Goal: Task Accomplishment & Management: Manage account settings

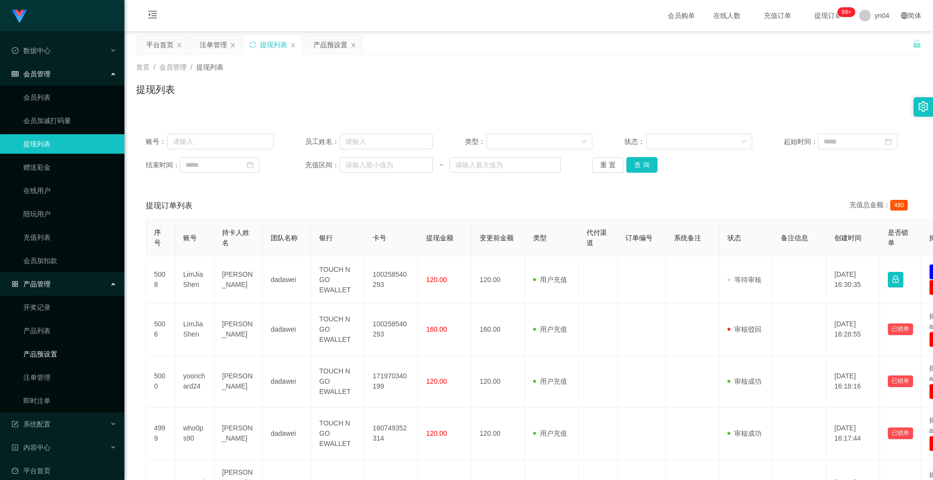
click at [69, 359] on link "产品预设置" at bounding box center [69, 353] width 93 height 19
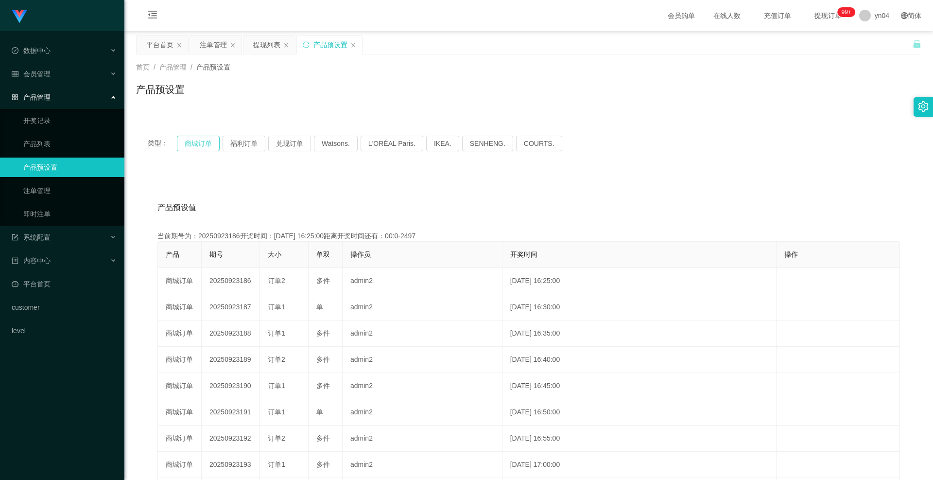
click at [212, 142] on button "商城订单" at bounding box center [198, 144] width 43 height 16
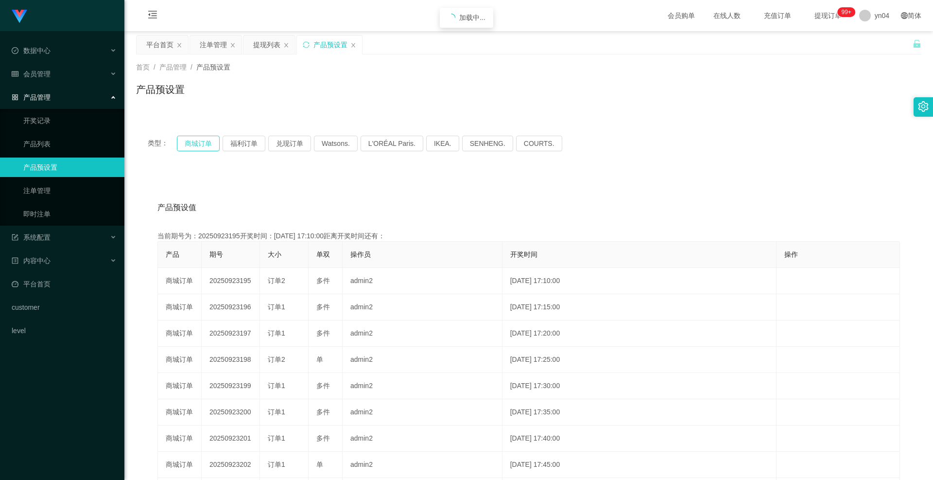
click at [212, 142] on button "商城订单" at bounding box center [198, 144] width 43 height 16
click at [204, 144] on button "商城订单" at bounding box center [198, 144] width 43 height 16
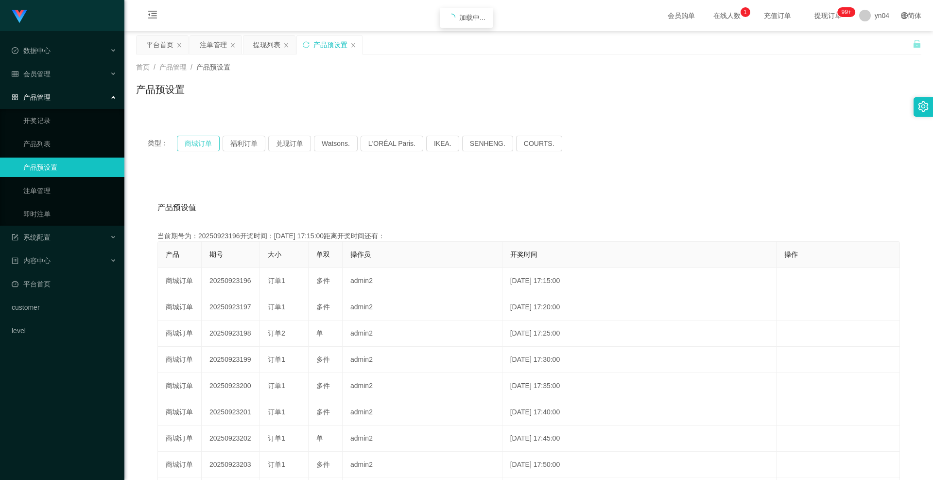
click at [204, 144] on button "商城订单" at bounding box center [198, 144] width 43 height 16
click at [82, 238] on div "系统配置" at bounding box center [62, 236] width 124 height 19
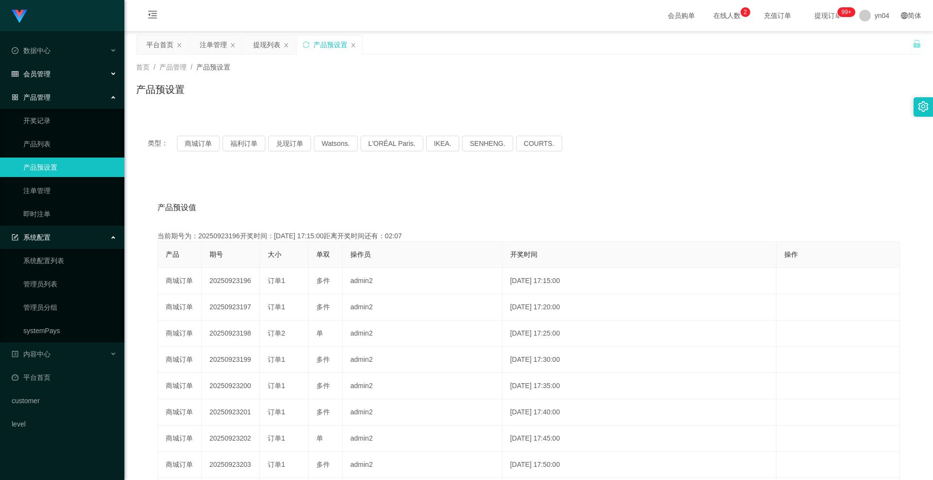
click at [52, 78] on div "会员管理" at bounding box center [62, 73] width 124 height 19
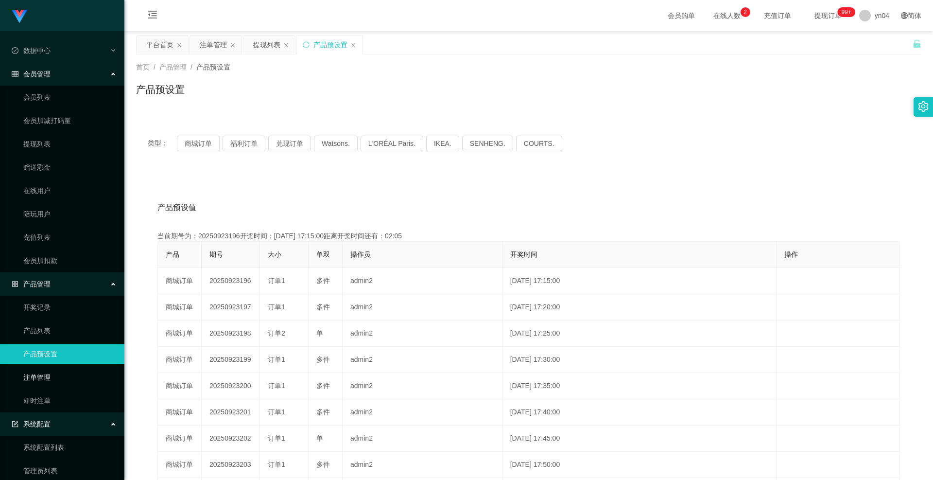
click at [49, 369] on link "注单管理" at bounding box center [69, 376] width 93 height 19
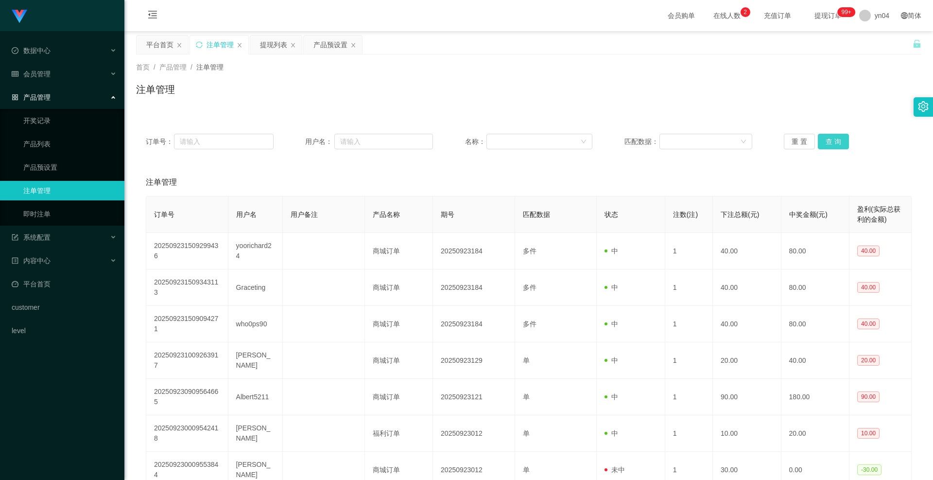
click at [825, 142] on button "查 询" at bounding box center [833, 142] width 31 height 16
click at [825, 142] on div "重 置 查 询" at bounding box center [848, 142] width 128 height 16
click at [825, 142] on button "查 询" at bounding box center [833, 142] width 31 height 16
click at [825, 142] on div "重 置 查 询" at bounding box center [848, 142] width 128 height 16
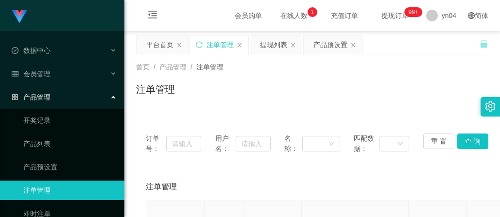
click at [418, 71] on div "首页 / 产品管理 / 注单管理 /" at bounding box center [312, 67] width 352 height 10
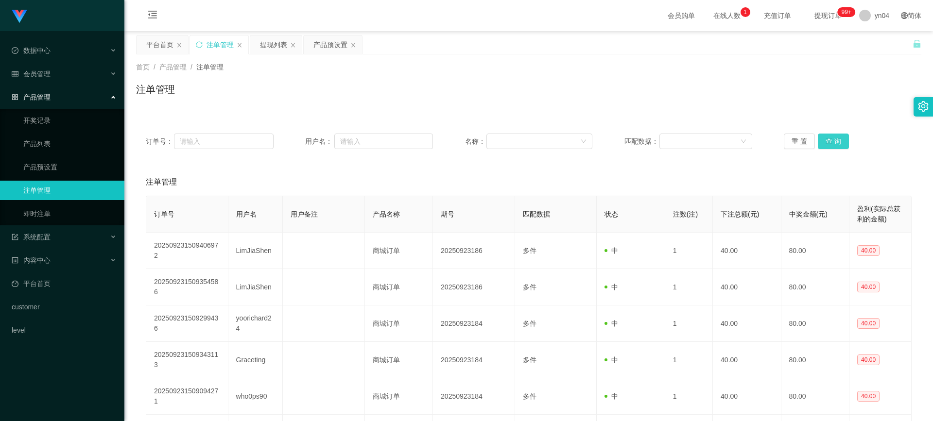
click at [831, 145] on button "查 询" at bounding box center [833, 142] width 31 height 16
click at [831, 145] on div "重 置 查 询" at bounding box center [848, 142] width 128 height 16
click at [831, 145] on button "查 询" at bounding box center [833, 142] width 31 height 16
click at [831, 145] on div "重 置 查 询" at bounding box center [848, 142] width 128 height 16
click at [836, 138] on button "查 询" at bounding box center [833, 142] width 31 height 16
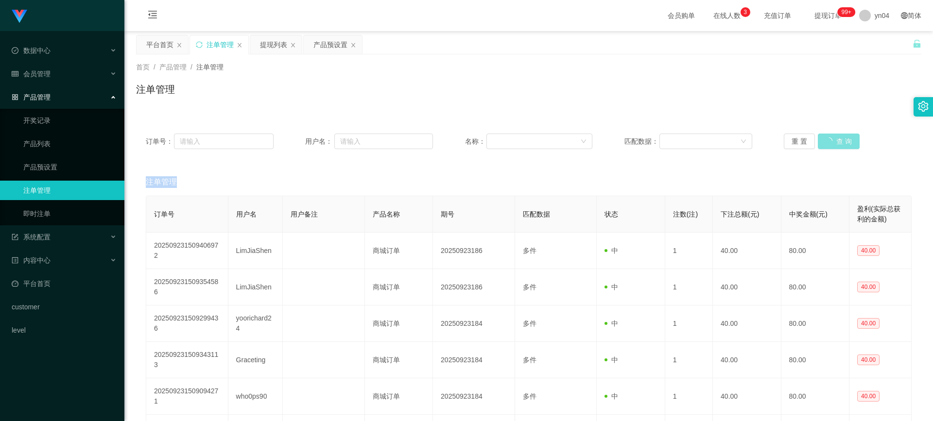
click at [836, 138] on div "重 置 查 询" at bounding box center [848, 142] width 128 height 16
click at [836, 138] on button "查 询" at bounding box center [833, 142] width 31 height 16
click at [836, 138] on div "重 置 查 询" at bounding box center [848, 142] width 128 height 16
click at [837, 137] on button "查 询" at bounding box center [833, 142] width 31 height 16
click at [837, 137] on div "重 置 查 询" at bounding box center [848, 142] width 128 height 16
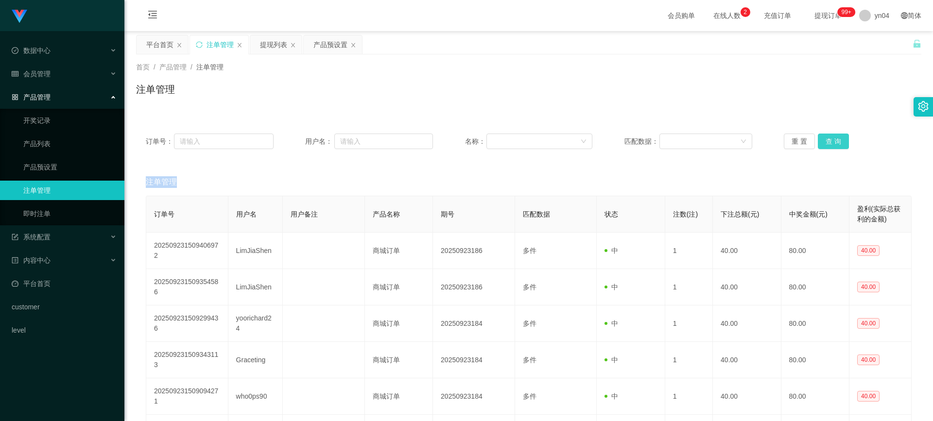
click at [837, 137] on button "查 询" at bounding box center [833, 142] width 31 height 16
click at [837, 137] on div "重 置 查 询" at bounding box center [848, 142] width 128 height 16
click at [837, 137] on button "查 询" at bounding box center [833, 142] width 31 height 16
click at [837, 137] on div "重 置 查 询" at bounding box center [848, 142] width 128 height 16
click at [832, 147] on button "查 询" at bounding box center [833, 142] width 31 height 16
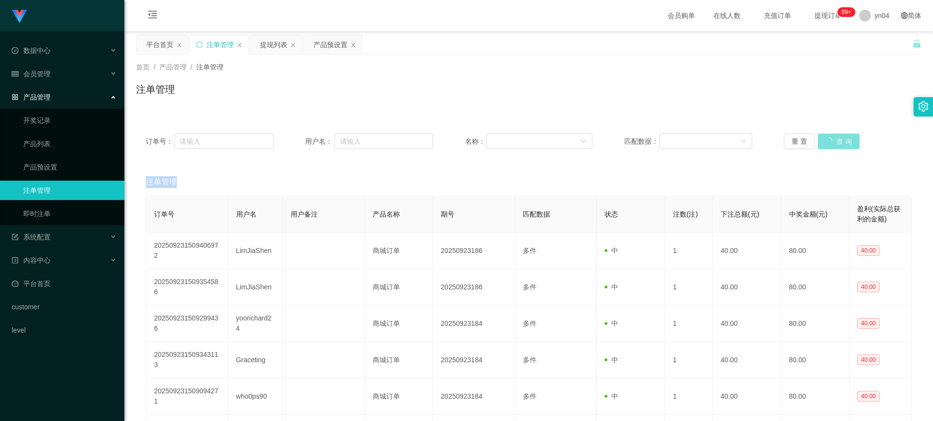
click at [832, 147] on div "重 置 查 询" at bounding box center [848, 142] width 128 height 16
click at [832, 147] on button "查 询" at bounding box center [833, 142] width 31 height 16
click at [832, 147] on div "重 置 查 询" at bounding box center [848, 142] width 128 height 16
click at [47, 70] on span "会员管理" at bounding box center [31, 74] width 39 height 8
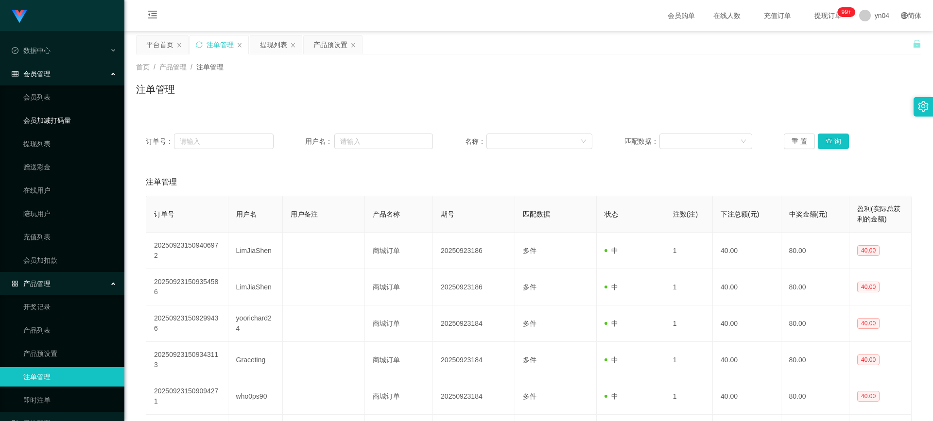
click at [51, 115] on link "会员加减打码量" at bounding box center [69, 120] width 93 height 19
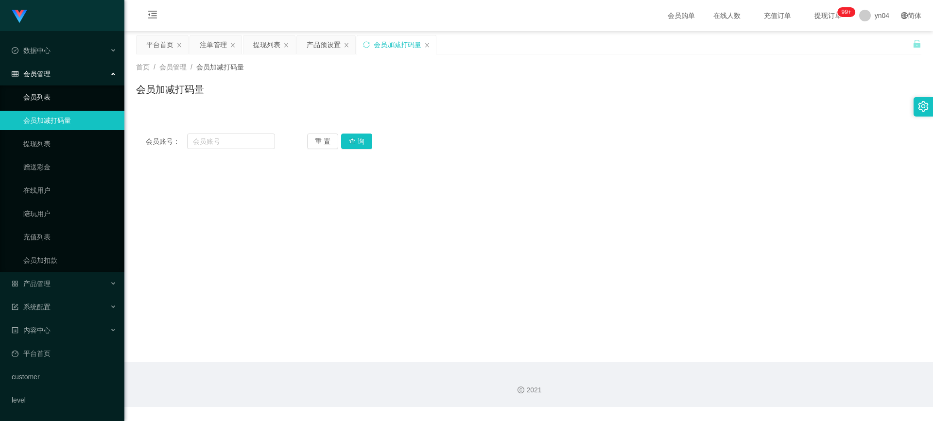
click at [49, 99] on link "会员列表" at bounding box center [69, 96] width 93 height 19
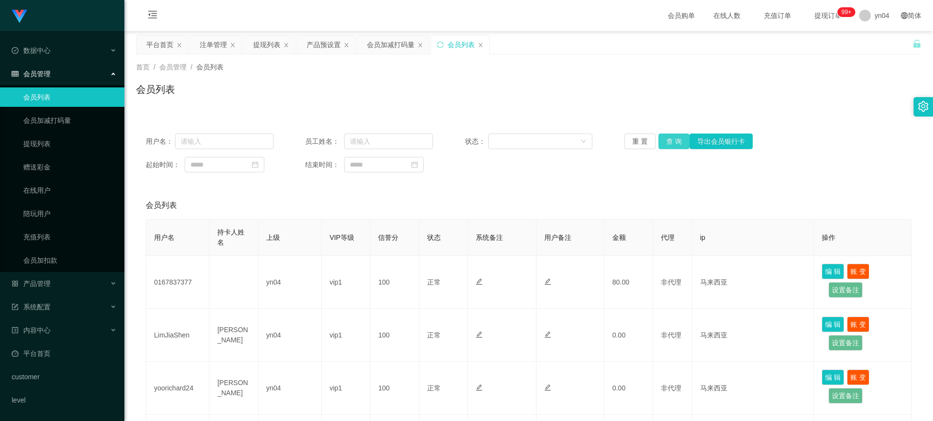
click at [669, 142] on button "查 询" at bounding box center [673, 142] width 31 height 16
click at [668, 142] on div "重 置 查 询 导出会员银行卡" at bounding box center [688, 142] width 128 height 16
click at [668, 142] on button "查 询" at bounding box center [673, 142] width 31 height 16
click at [45, 289] on div "产品管理" at bounding box center [62, 283] width 124 height 19
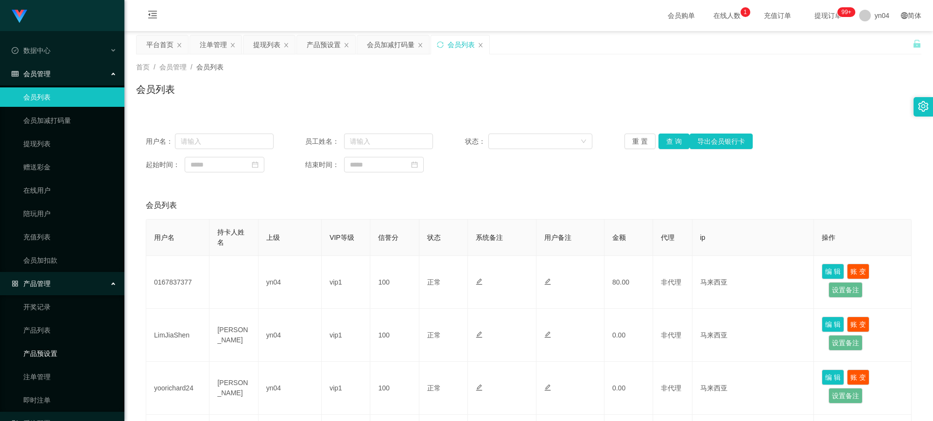
click at [66, 352] on link "产品预设置" at bounding box center [69, 353] width 93 height 19
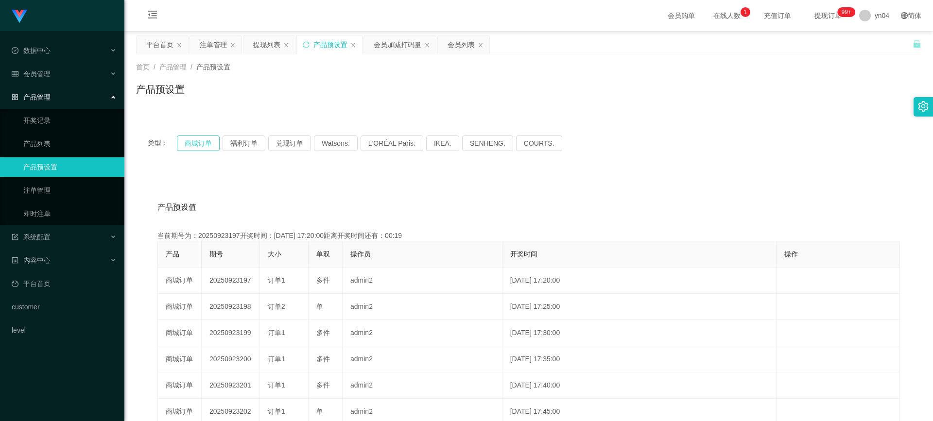
click at [198, 147] on button "商城订单" at bounding box center [198, 144] width 43 height 16
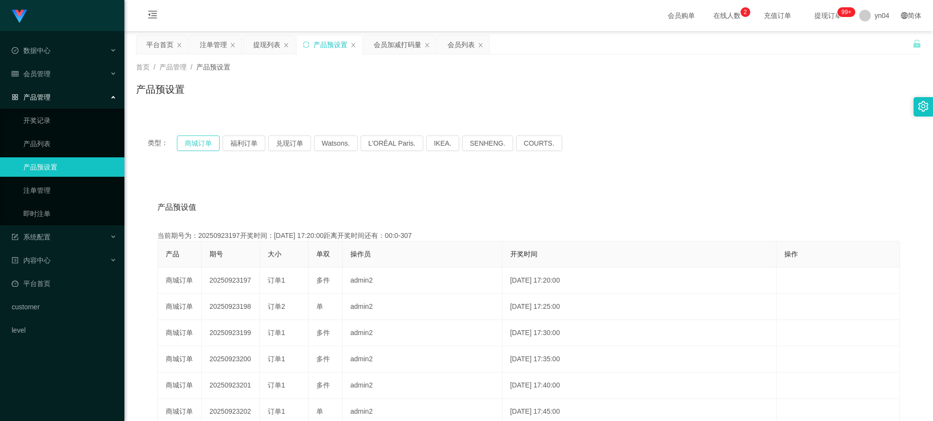
click at [202, 148] on button "商城订单" at bounding box center [198, 144] width 43 height 16
click at [42, 70] on span "会员管理" at bounding box center [31, 74] width 39 height 8
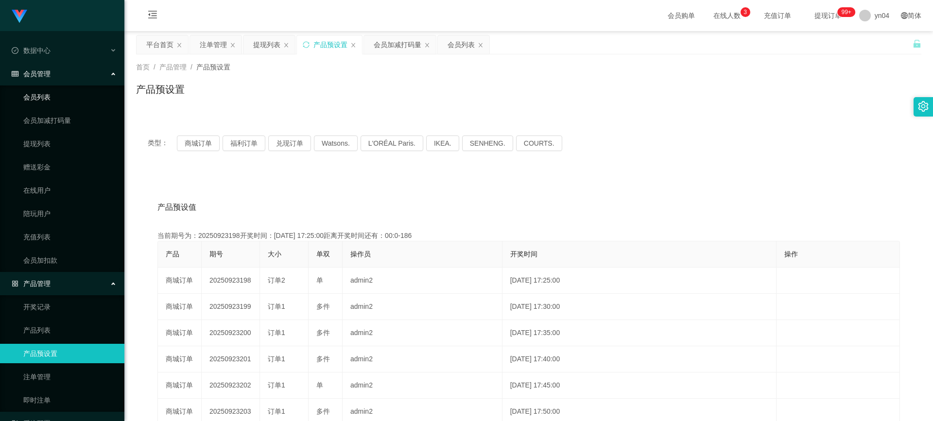
click at [44, 94] on link "会员列表" at bounding box center [69, 96] width 93 height 19
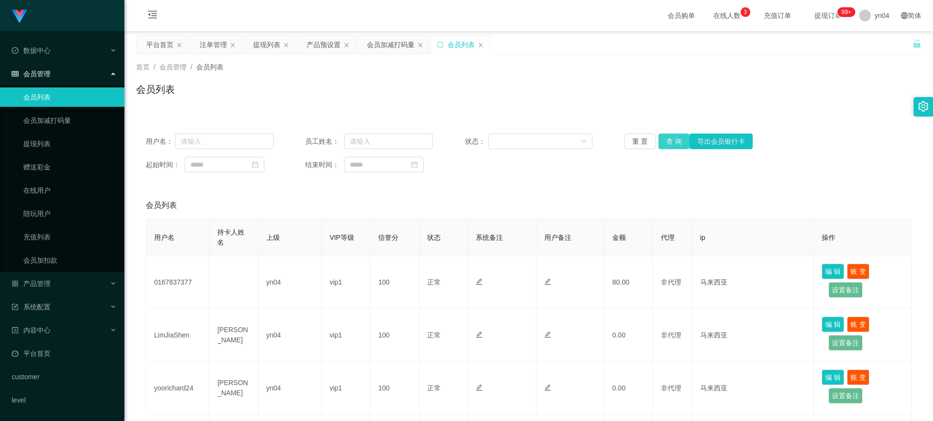
click at [668, 143] on button "查 询" at bounding box center [673, 142] width 31 height 16
click at [668, 143] on div "重 置 查 询 导出会员银行卡" at bounding box center [688, 142] width 128 height 16
click at [39, 282] on div "产品管理" at bounding box center [62, 283] width 124 height 19
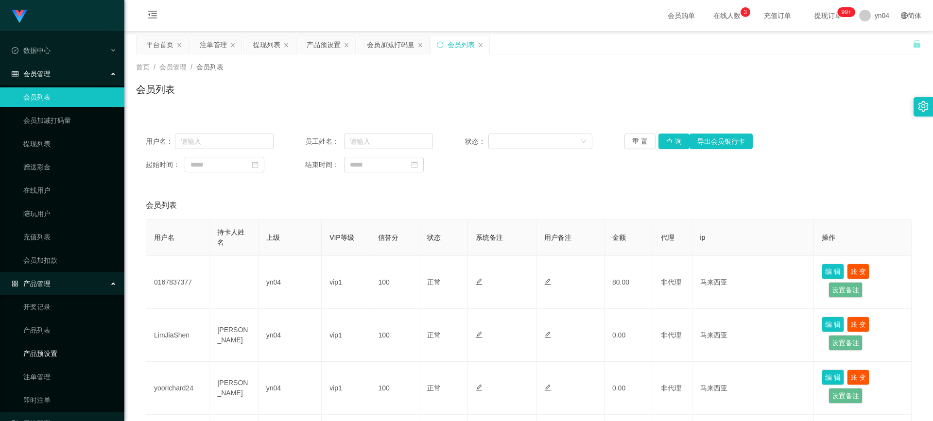
click at [60, 352] on link "产品预设置" at bounding box center [69, 353] width 93 height 19
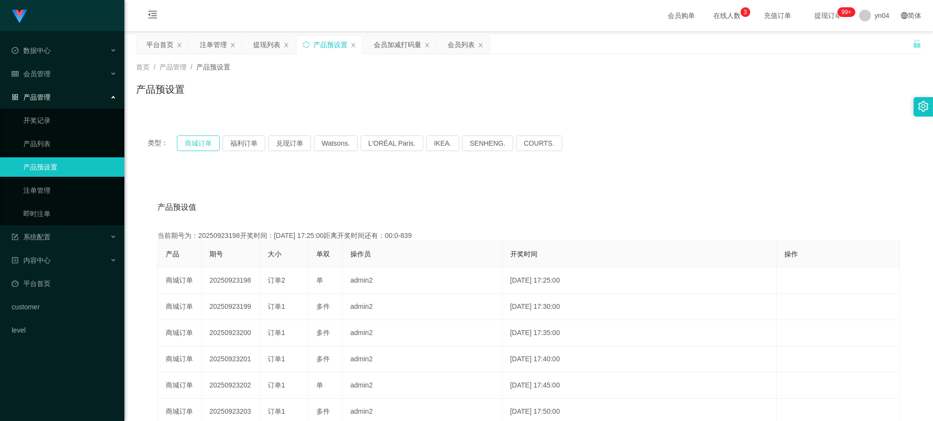
click at [195, 144] on button "商城订单" at bounding box center [198, 144] width 43 height 16
click at [64, 192] on link "注单管理" at bounding box center [69, 190] width 93 height 19
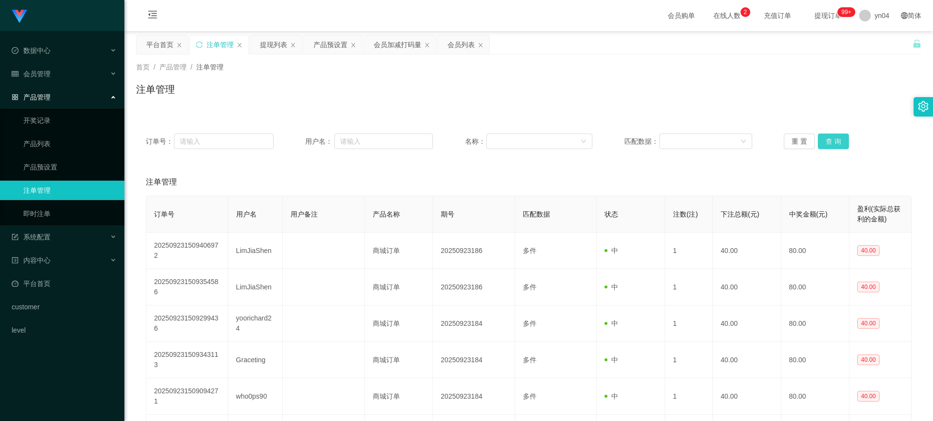
click at [828, 138] on button "查 询" at bounding box center [833, 142] width 31 height 16
click at [828, 138] on button "查 询" at bounding box center [839, 142] width 42 height 16
click at [829, 138] on div "重 置 查 询" at bounding box center [848, 142] width 128 height 16
click at [54, 172] on link "产品预设置" at bounding box center [69, 166] width 93 height 19
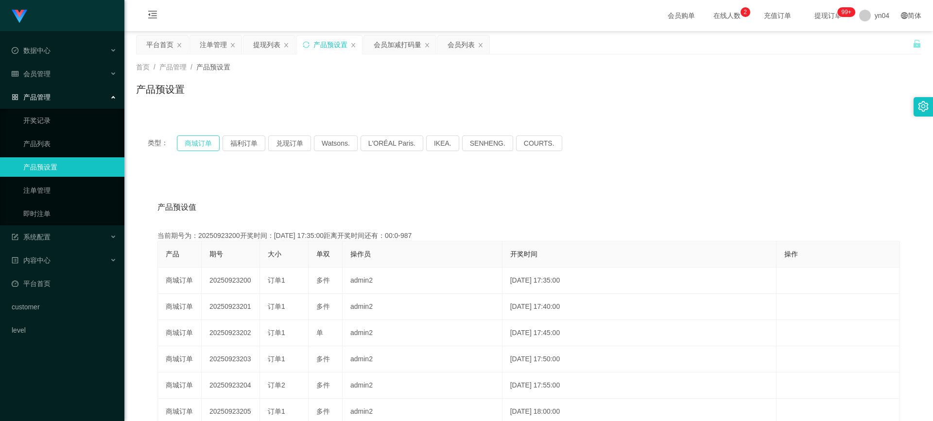
click at [210, 142] on button "商城订单" at bounding box center [198, 144] width 43 height 16
click at [55, 75] on div "会员管理" at bounding box center [62, 73] width 124 height 19
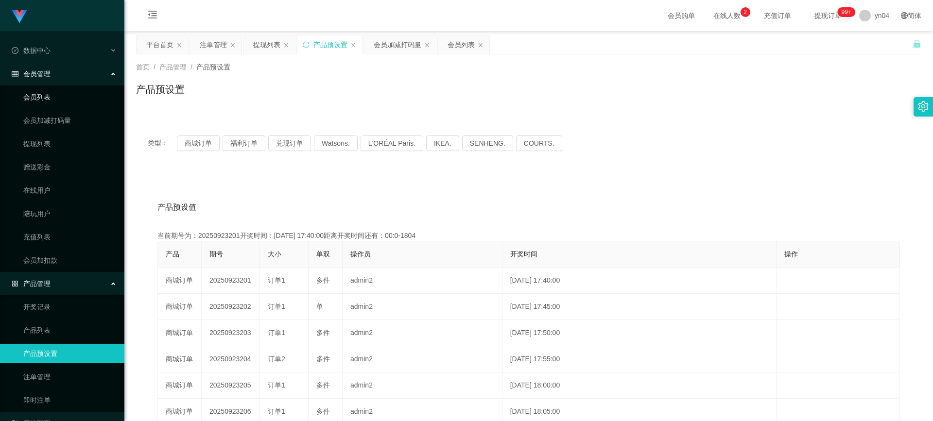
click at [54, 93] on link "会员列表" at bounding box center [69, 96] width 93 height 19
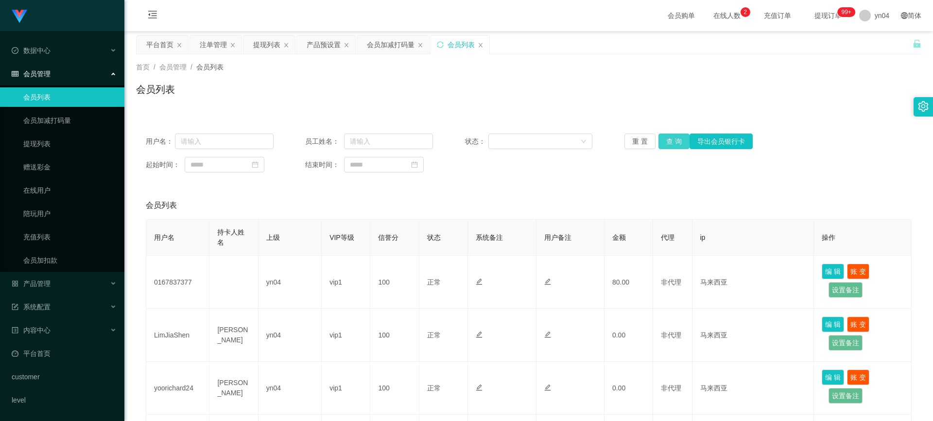
click at [669, 146] on button "查 询" at bounding box center [673, 142] width 31 height 16
click at [669, 145] on div "重 置 查 询 导出会员银行卡" at bounding box center [688, 142] width 128 height 16
click at [669, 145] on button "查 询" at bounding box center [673, 142] width 31 height 16
click at [669, 145] on div "重 置 查 询 导出会员银行卡" at bounding box center [688, 142] width 128 height 16
click at [676, 145] on button "查 询" at bounding box center [673, 142] width 31 height 16
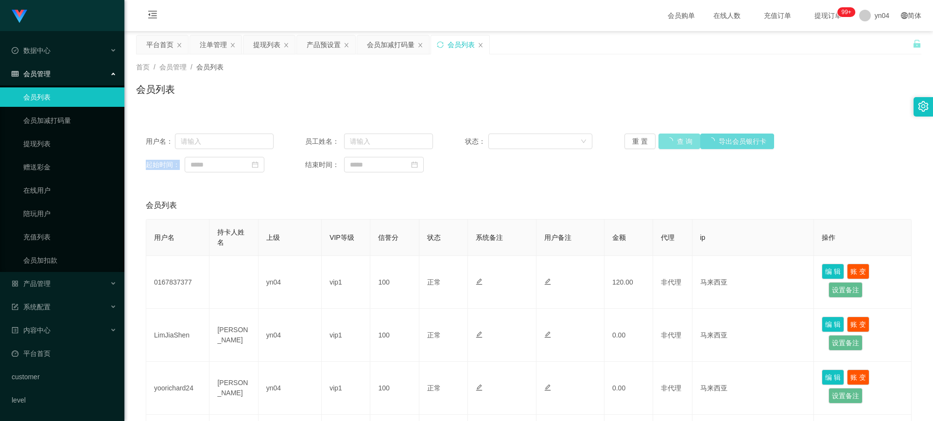
click at [676, 145] on div "重 置 查 询 导出会员银行卡" at bounding box center [688, 142] width 128 height 16
click at [671, 138] on button "查 询" at bounding box center [673, 142] width 31 height 16
click at [671, 138] on div "重 置 查 询 导出会员银行卡" at bounding box center [688, 142] width 128 height 16
click at [671, 138] on button "查 询" at bounding box center [673, 142] width 31 height 16
click at [671, 138] on div "重 置 查 询 导出会员银行卡" at bounding box center [688, 142] width 128 height 16
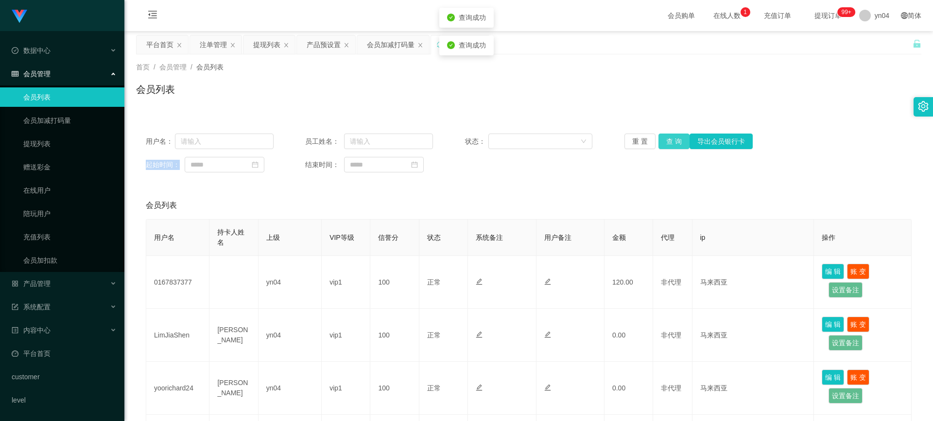
click at [671, 138] on button "查 询" at bounding box center [673, 142] width 31 height 16
click at [671, 138] on div "重 置 查 询 导出会员银行卡" at bounding box center [688, 142] width 128 height 16
click at [670, 130] on div "用户名： 员工姓名： 状态： 重 置 查 询 导出会员银行卡 起始时间： 结束时间：" at bounding box center [528, 153] width 785 height 58
click at [670, 135] on button "查 询" at bounding box center [673, 142] width 31 height 16
click at [670, 135] on div "重 置 查 询 导出会员银行卡" at bounding box center [688, 142] width 128 height 16
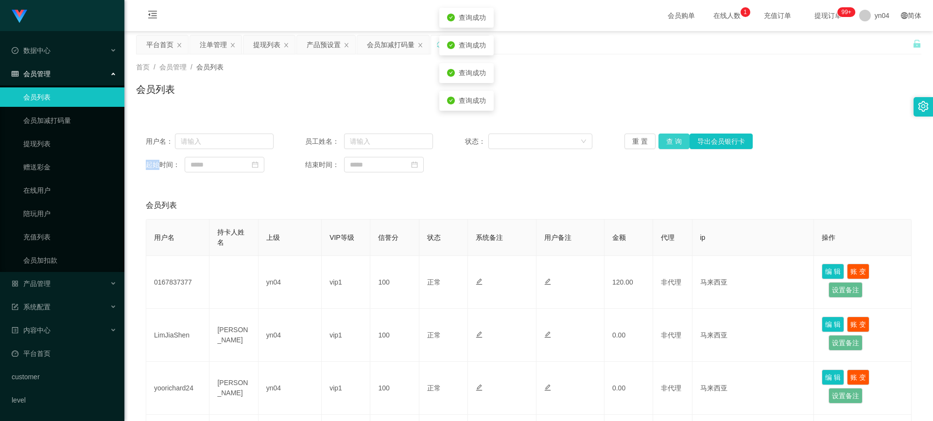
click at [670, 135] on button "查 询" at bounding box center [673, 142] width 31 height 16
click at [663, 144] on button "查 询" at bounding box center [673, 142] width 31 height 16
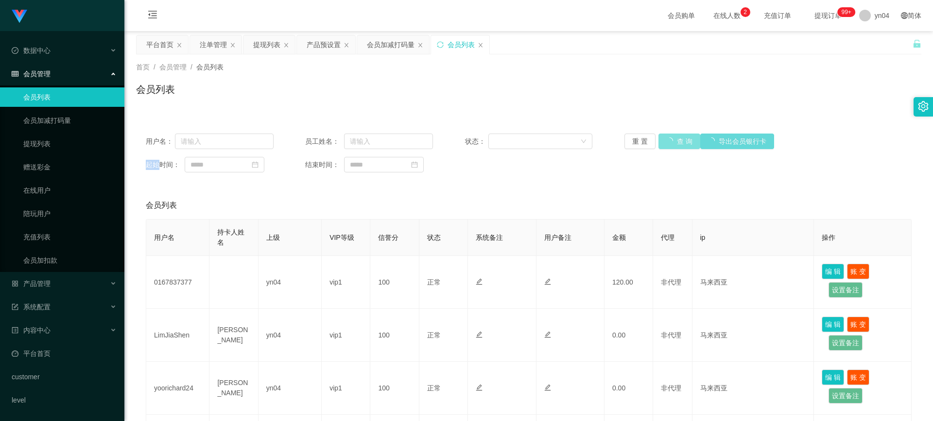
click at [663, 144] on div "重 置 查 询 导出会员银行卡" at bounding box center [688, 142] width 128 height 16
click at [663, 144] on button "查 询" at bounding box center [673, 142] width 31 height 16
click at [663, 144] on div "重 置 查 询 导出会员银行卡" at bounding box center [688, 142] width 128 height 16
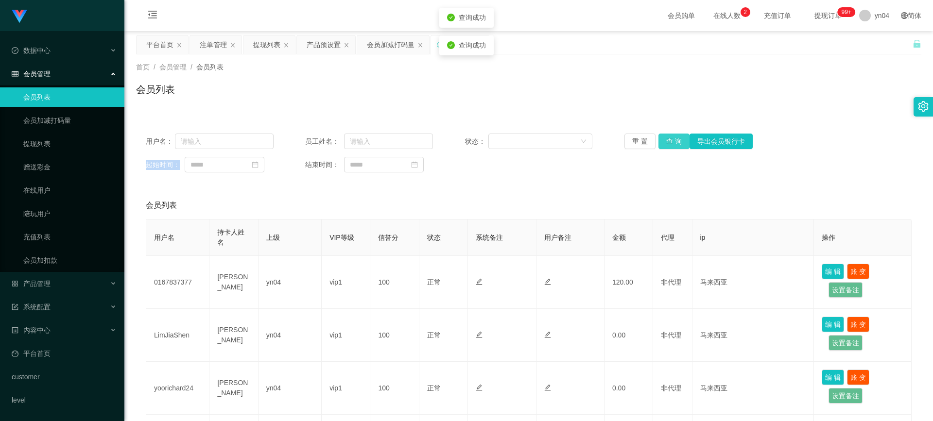
click at [663, 144] on button "查 询" at bounding box center [673, 142] width 31 height 16
click at [663, 144] on div "重 置 查 询 导出会员银行卡" at bounding box center [688, 142] width 128 height 16
click at [675, 146] on button "查 询" at bounding box center [673, 142] width 31 height 16
click at [675, 146] on div "重 置 查 询 导出会员银行卡" at bounding box center [688, 142] width 128 height 16
click at [675, 146] on button "查 询" at bounding box center [673, 142] width 31 height 16
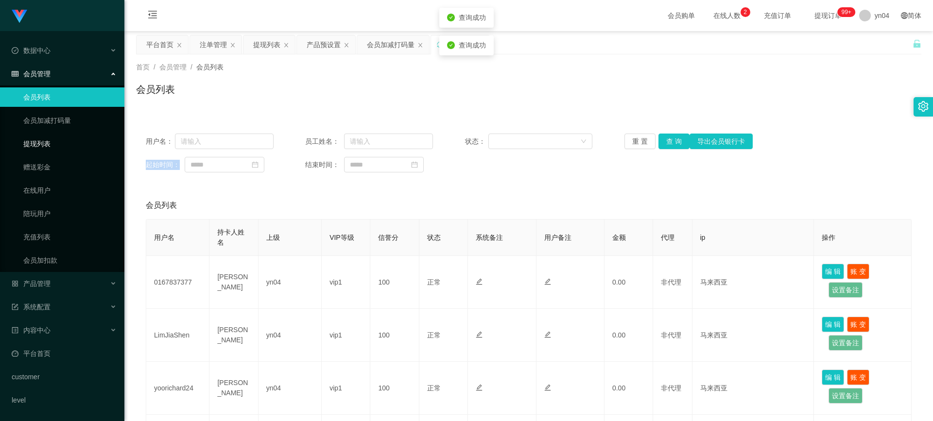
click at [62, 141] on link "提现列表" at bounding box center [69, 143] width 93 height 19
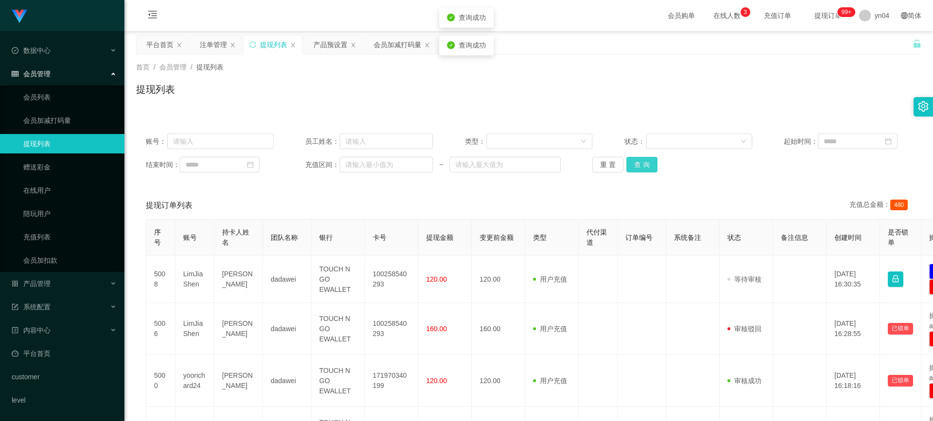
click at [637, 171] on button "查 询" at bounding box center [641, 165] width 31 height 16
click at [637, 171] on div "重 置 查 询" at bounding box center [656, 165] width 128 height 16
click at [637, 169] on button "查 询" at bounding box center [641, 165] width 31 height 16
click at [637, 169] on div "重 置 查 询" at bounding box center [656, 165] width 128 height 16
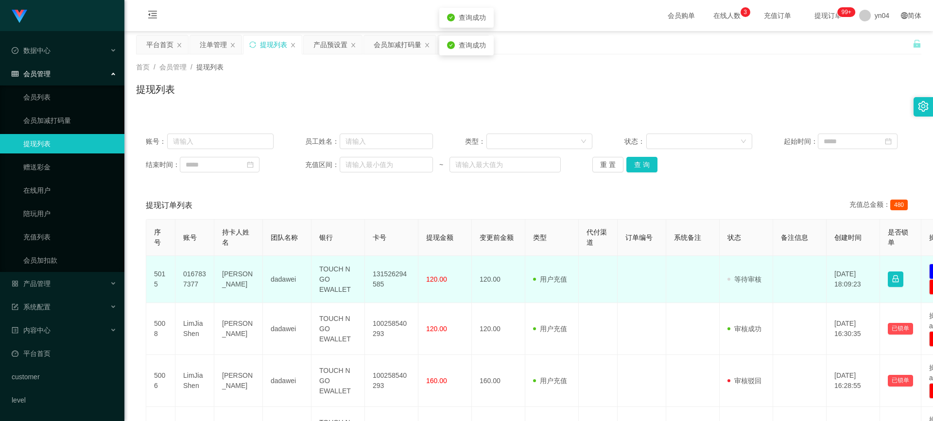
click at [190, 276] on td "0167837377" at bounding box center [194, 279] width 39 height 47
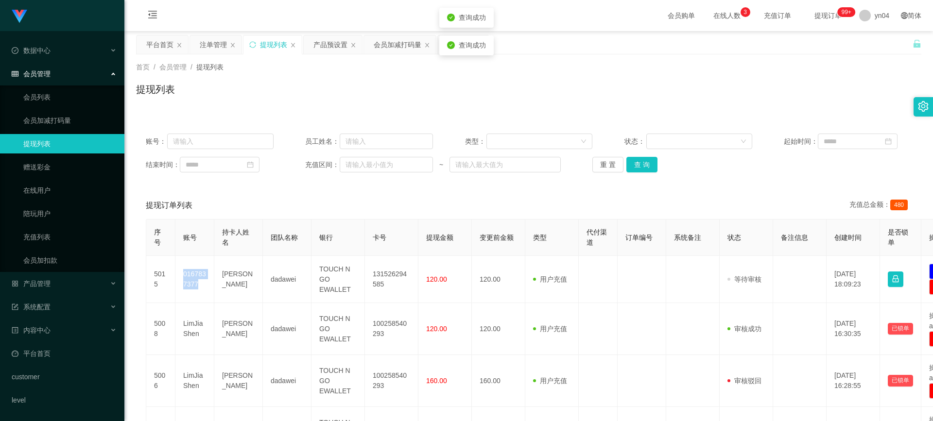
copy td "0167837377"
